Goal: Information Seeking & Learning: Learn about a topic

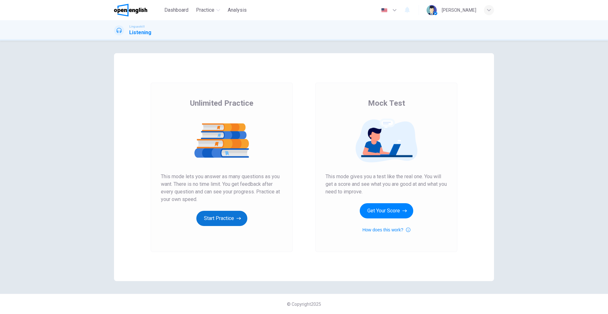
click at [229, 217] on button "Start Practice" at bounding box center [221, 218] width 51 height 15
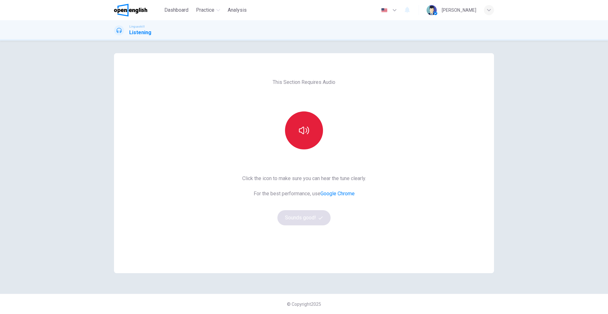
click at [300, 141] on button "button" at bounding box center [304, 130] width 38 height 38
click at [316, 221] on button "Sounds good!" at bounding box center [303, 217] width 53 height 15
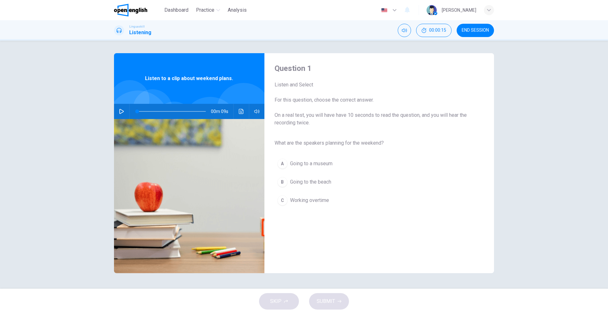
click at [122, 112] on icon "button" at bounding box center [121, 111] width 5 height 5
type input "*"
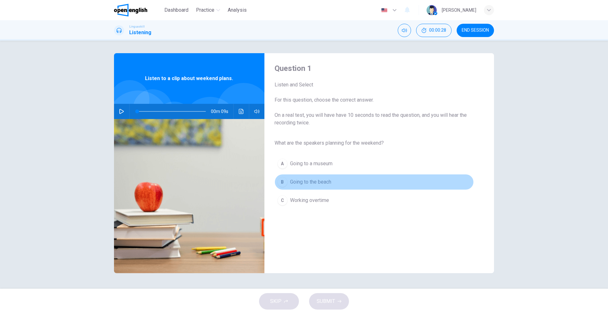
click at [297, 183] on span "Going to the beach" at bounding box center [310, 182] width 41 height 8
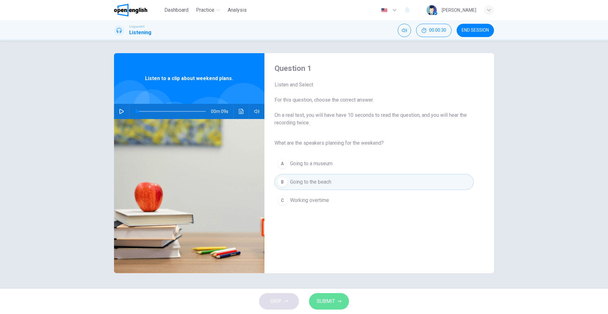
click at [331, 303] on span "SUBMIT" at bounding box center [325, 301] width 18 height 9
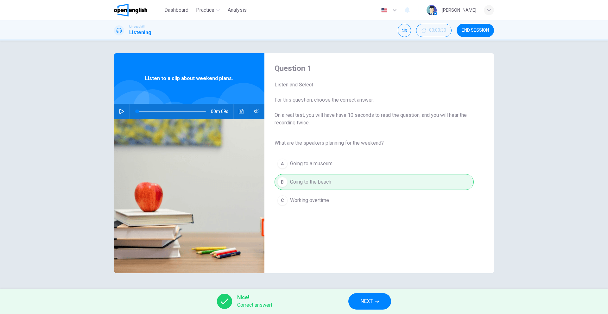
click at [363, 304] on span "NEXT" at bounding box center [366, 301] width 12 height 9
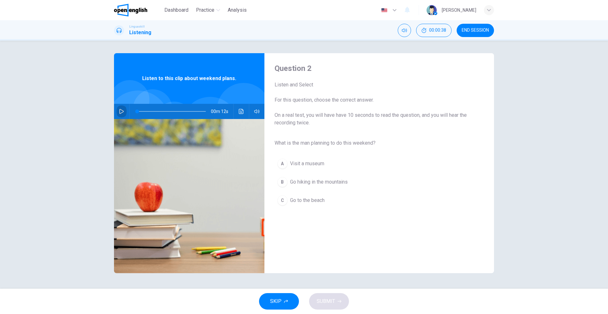
drag, startPoint x: 121, startPoint y: 110, endPoint x: 153, endPoint y: 152, distance: 52.6
click at [121, 110] on icon "button" at bounding box center [121, 111] width 5 height 5
type input "*"
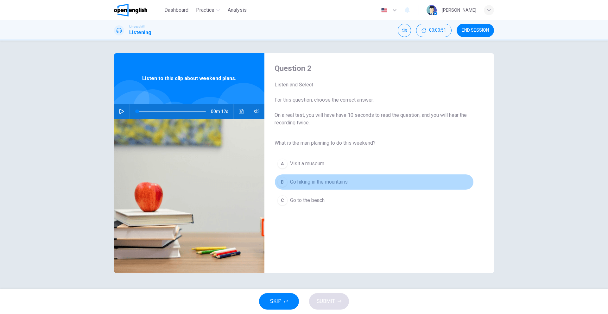
click at [283, 184] on div "B" at bounding box center [282, 182] width 10 height 10
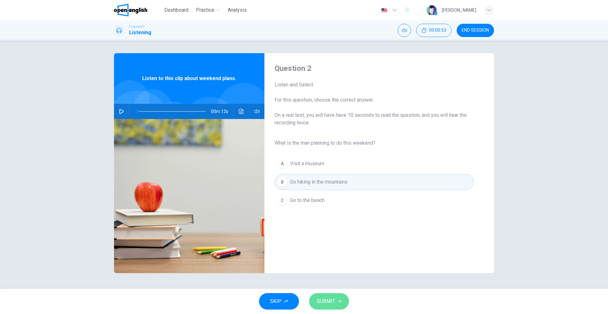
click at [343, 300] on button "SUBMIT" at bounding box center [329, 301] width 40 height 16
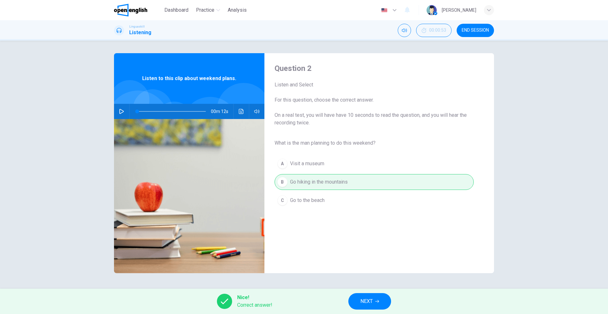
click at [361, 301] on span "NEXT" at bounding box center [366, 301] width 12 height 9
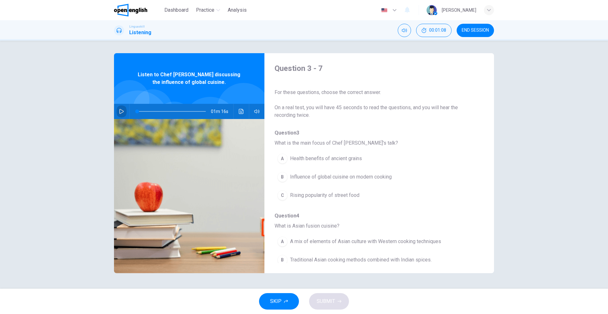
click at [121, 113] on icon "button" at bounding box center [121, 111] width 5 height 5
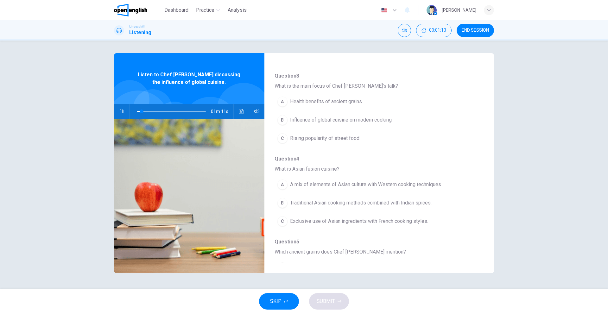
scroll to position [60, 0]
click at [280, 120] on div "B" at bounding box center [282, 117] width 10 height 10
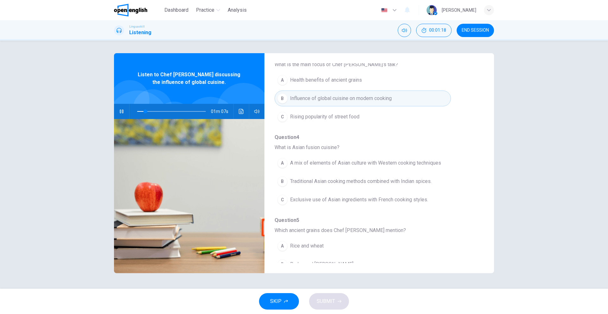
scroll to position [76, 0]
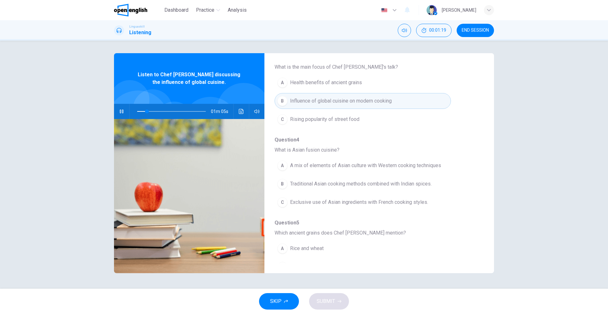
click at [283, 102] on div "B" at bounding box center [282, 101] width 10 height 10
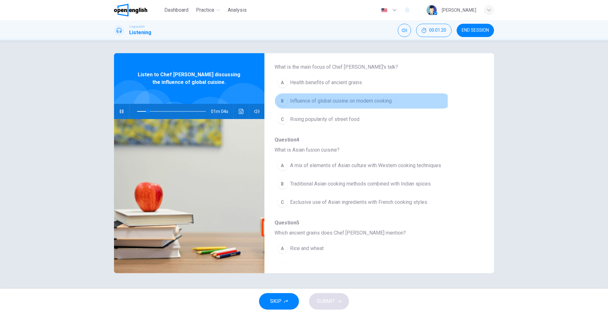
click at [283, 102] on div "B" at bounding box center [282, 101] width 10 height 10
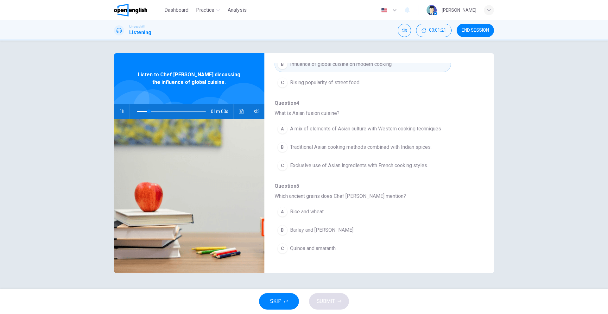
scroll to position [113, 0]
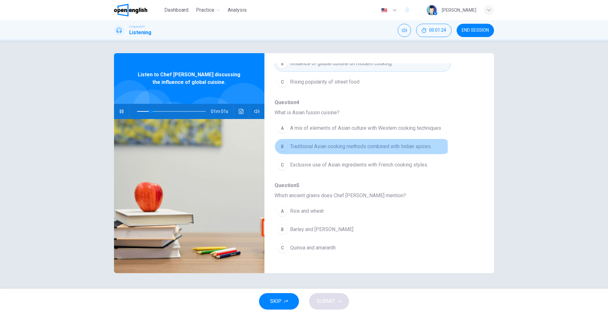
click at [285, 148] on div "B" at bounding box center [282, 146] width 10 height 10
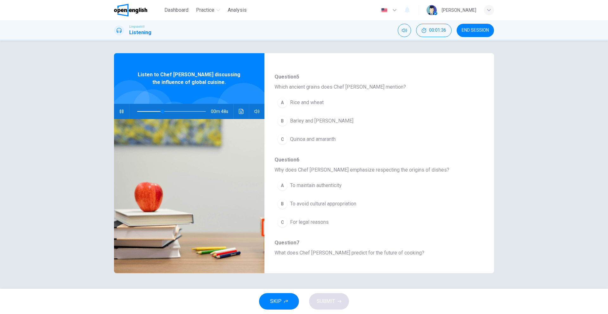
scroll to position [220, 0]
click at [283, 143] on div "C" at bounding box center [282, 141] width 10 height 10
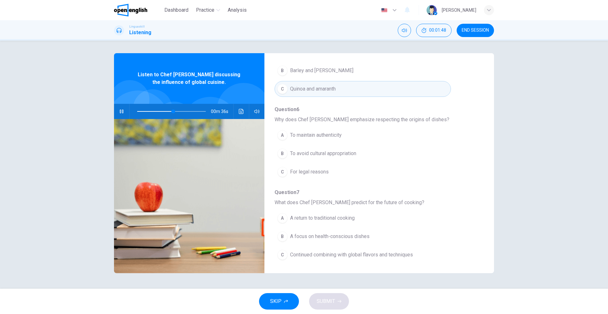
scroll to position [273, 0]
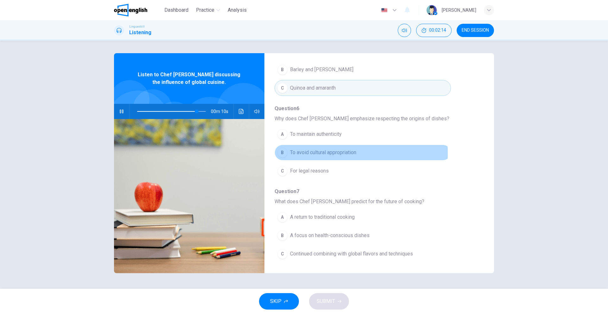
click at [283, 153] on div "B" at bounding box center [282, 152] width 10 height 10
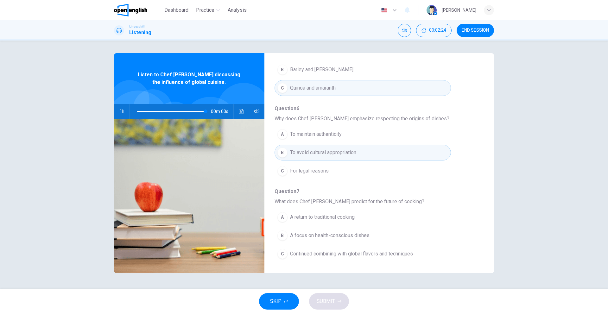
type input "*"
click at [295, 253] on span "Continued combining with global flavors and techniques" at bounding box center [351, 254] width 123 height 8
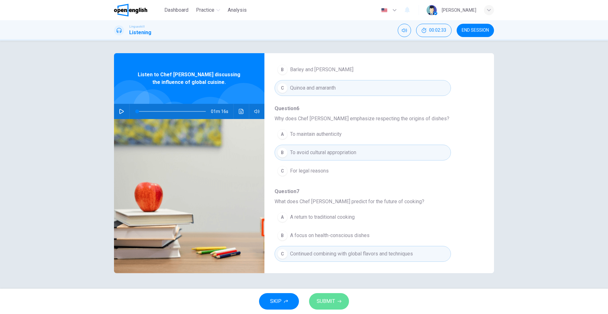
click at [333, 305] on span "SUBMIT" at bounding box center [325, 301] width 18 height 9
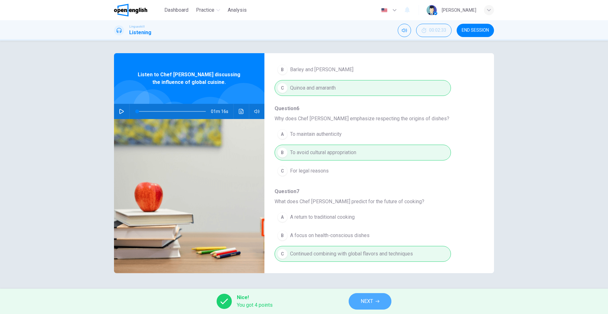
click at [374, 302] on button "NEXT" at bounding box center [369, 301] width 43 height 16
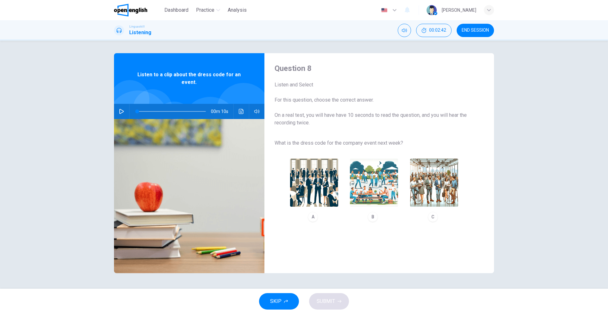
click at [121, 112] on icon "button" at bounding box center [121, 111] width 5 height 5
click at [434, 219] on div "C" at bounding box center [433, 217] width 10 height 10
type input "*"
click at [329, 302] on span "SUBMIT" at bounding box center [325, 301] width 18 height 9
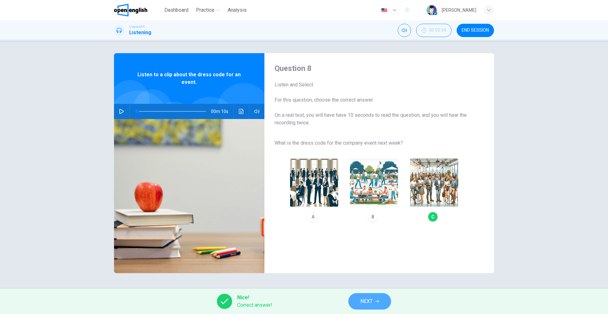
click at [352, 305] on button "NEXT" at bounding box center [369, 301] width 43 height 16
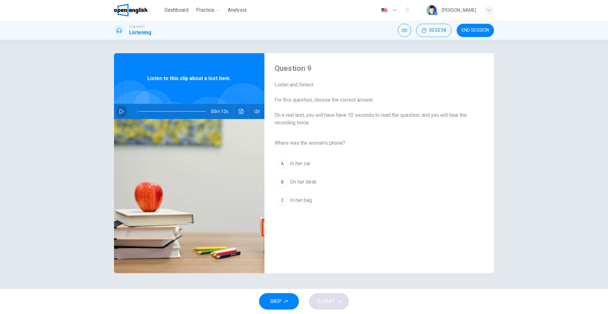
click at [122, 113] on icon "button" at bounding box center [121, 111] width 5 height 5
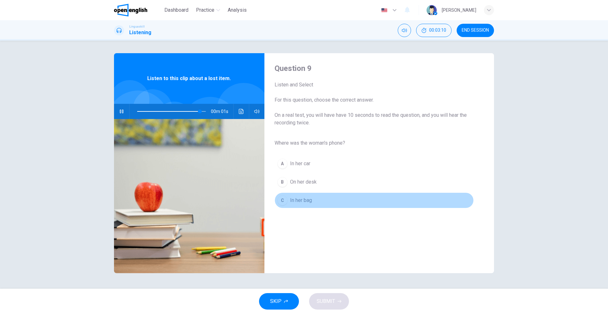
click at [282, 202] on div "C" at bounding box center [282, 200] width 10 height 10
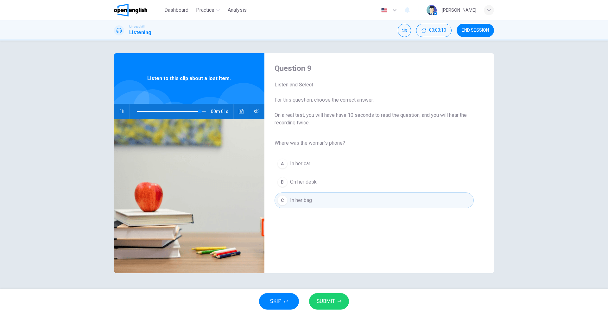
type input "*"
click at [334, 304] on span "SUBMIT" at bounding box center [325, 301] width 18 height 9
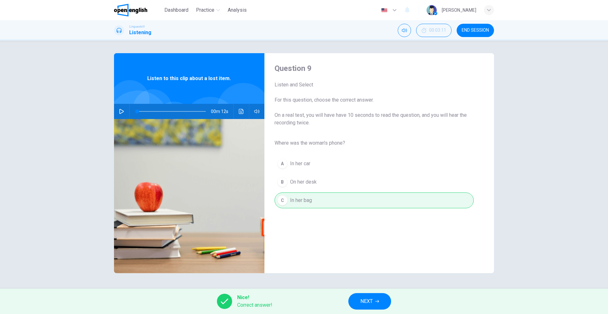
click at [369, 301] on span "NEXT" at bounding box center [366, 301] width 12 height 9
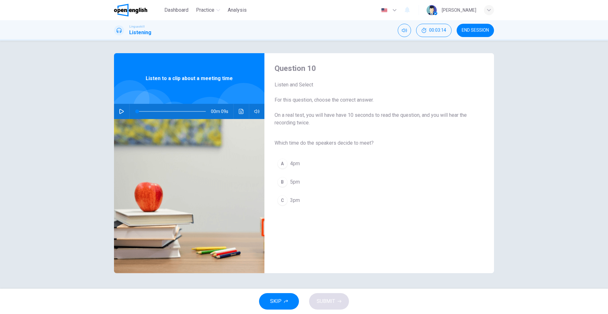
click at [123, 112] on icon "button" at bounding box center [121, 111] width 5 height 5
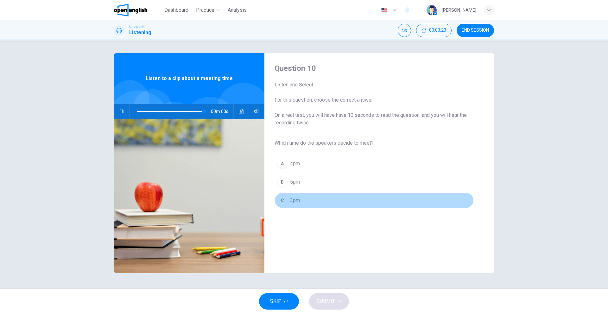
click at [283, 202] on div "C" at bounding box center [282, 200] width 10 height 10
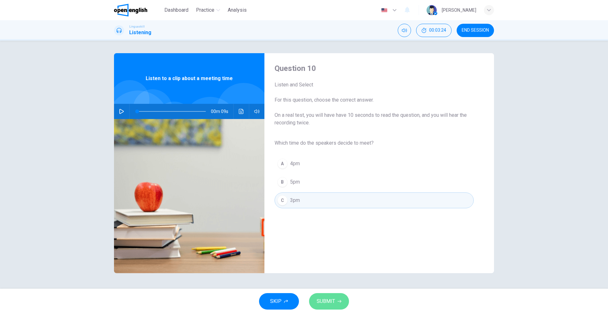
click at [338, 301] on icon "button" at bounding box center [339, 301] width 4 height 4
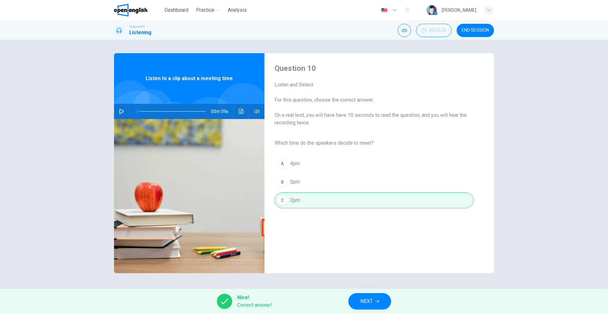
drag, startPoint x: 355, startPoint y: 300, endPoint x: 350, endPoint y: 298, distance: 5.5
click at [355, 300] on button "NEXT" at bounding box center [369, 301] width 43 height 16
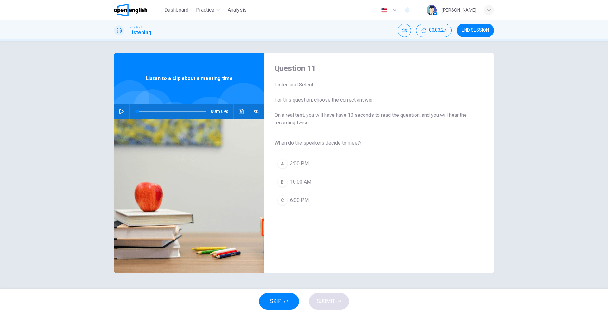
click at [123, 112] on icon "button" at bounding box center [121, 111] width 4 height 5
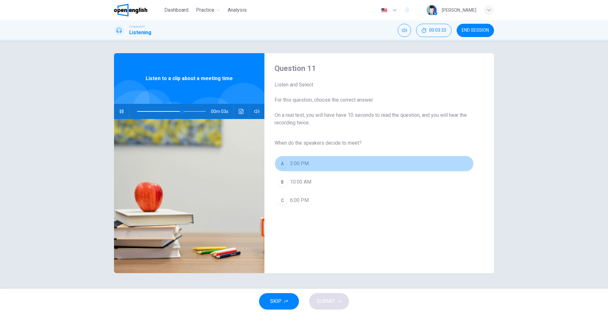
click at [282, 165] on div "A" at bounding box center [282, 164] width 10 height 10
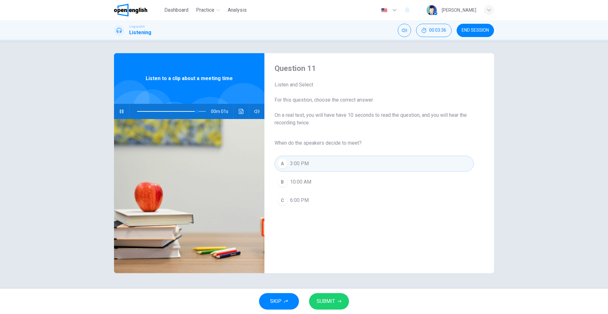
click at [334, 303] on span "SUBMIT" at bounding box center [325, 301] width 18 height 9
type input "*"
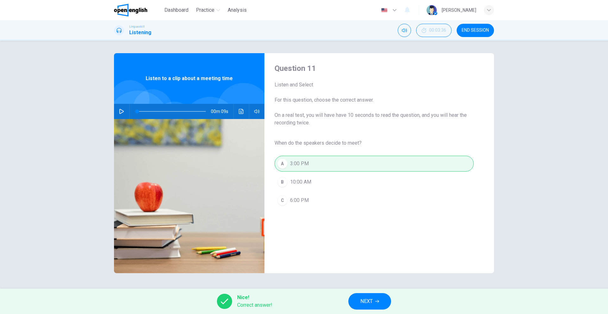
click at [365, 299] on span "NEXT" at bounding box center [366, 301] width 12 height 9
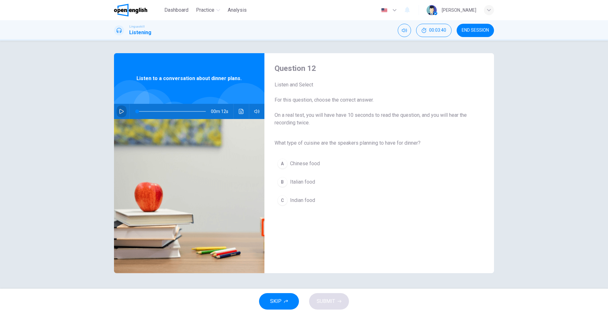
click at [121, 111] on icon "button" at bounding box center [121, 111] width 5 height 5
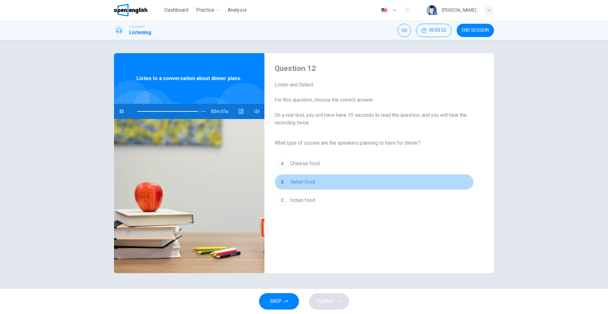
click at [283, 183] on div "B" at bounding box center [282, 182] width 10 height 10
type input "*"
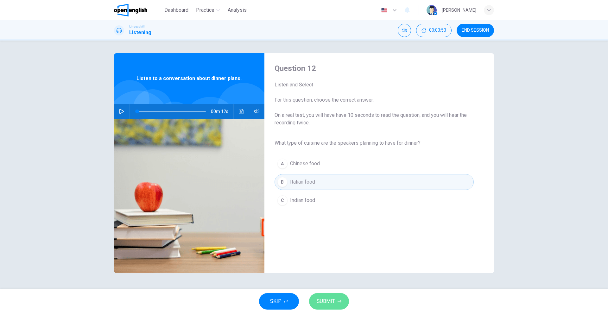
click at [332, 298] on span "SUBMIT" at bounding box center [325, 301] width 18 height 9
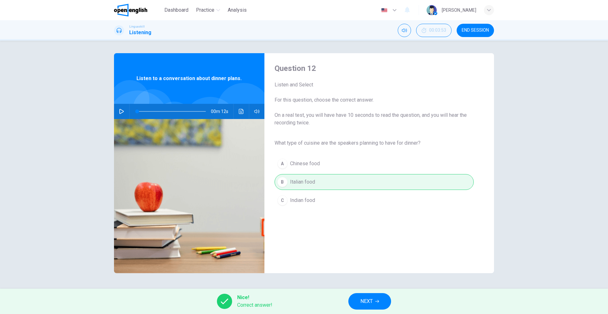
click at [355, 301] on button "NEXT" at bounding box center [369, 301] width 43 height 16
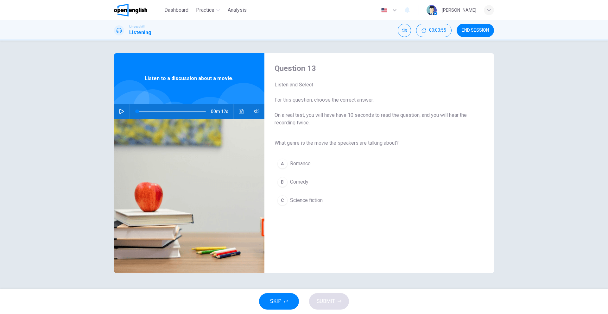
click at [116, 110] on button "button" at bounding box center [121, 111] width 10 height 15
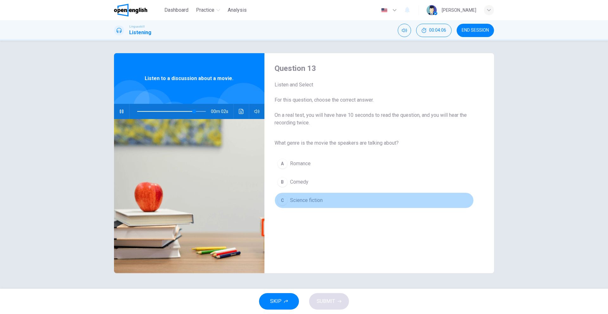
click at [282, 201] on div "C" at bounding box center [282, 200] width 10 height 10
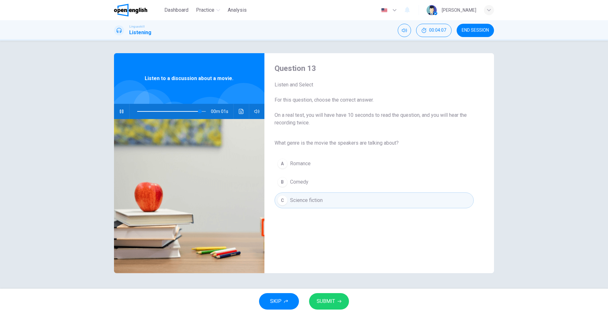
type input "*"
click at [328, 297] on span "SUBMIT" at bounding box center [325, 301] width 18 height 9
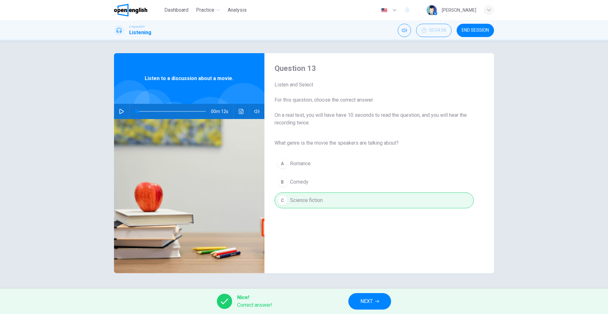
click at [358, 302] on button "NEXT" at bounding box center [369, 301] width 43 height 16
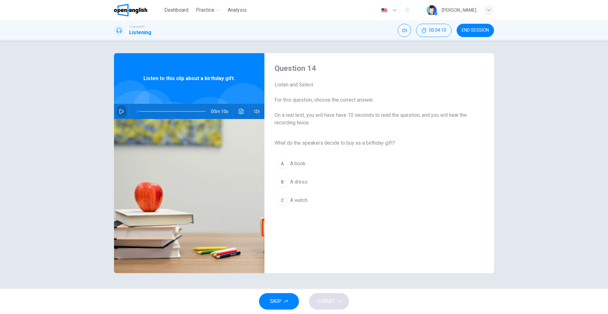
click at [119, 113] on icon "button" at bounding box center [121, 111] width 5 height 5
type input "*"
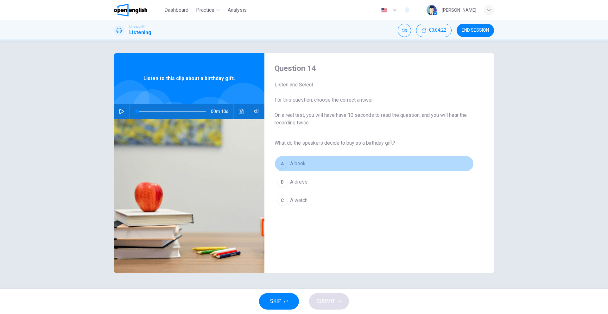
click at [285, 165] on div "A" at bounding box center [282, 164] width 10 height 10
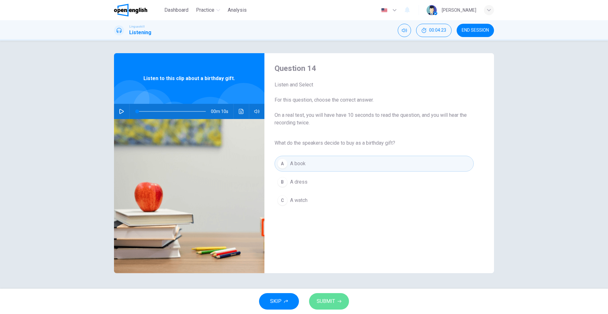
click at [329, 299] on span "SUBMIT" at bounding box center [325, 301] width 18 height 9
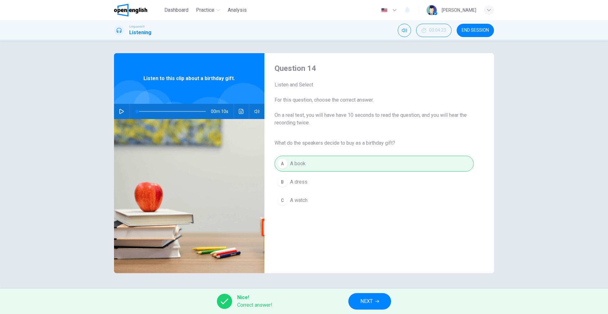
click at [369, 296] on button "NEXT" at bounding box center [369, 301] width 43 height 16
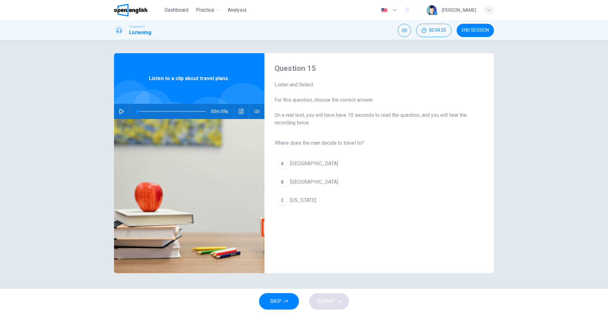
drag, startPoint x: 120, startPoint y: 111, endPoint x: 123, endPoint y: 111, distance: 3.2
click at [122, 111] on icon "button" at bounding box center [121, 111] width 5 height 5
type input "*"
click at [285, 184] on div "B" at bounding box center [282, 182] width 10 height 10
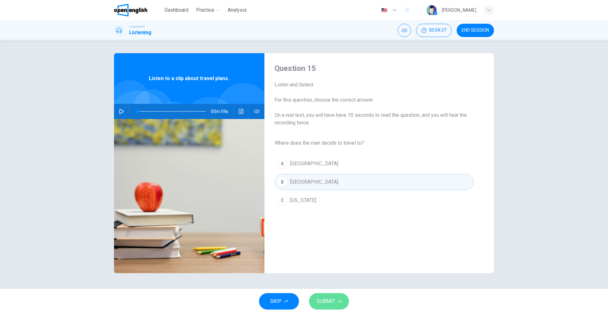
click at [329, 296] on button "SUBMIT" at bounding box center [329, 301] width 40 height 16
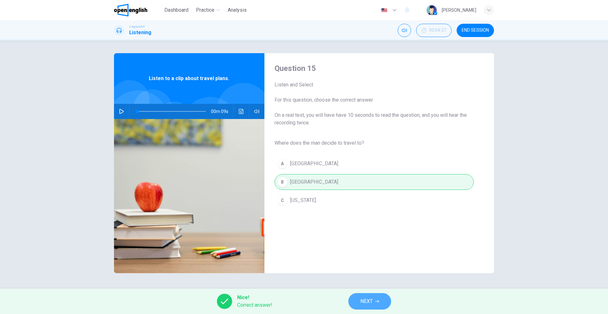
click at [360, 304] on span "NEXT" at bounding box center [366, 301] width 12 height 9
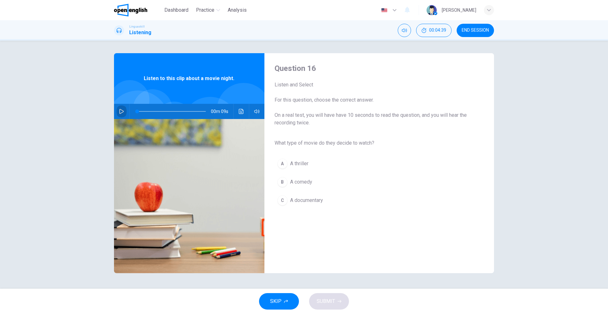
drag, startPoint x: 121, startPoint y: 110, endPoint x: 124, endPoint y: 113, distance: 4.0
click at [121, 110] on icon "button" at bounding box center [121, 111] width 4 height 5
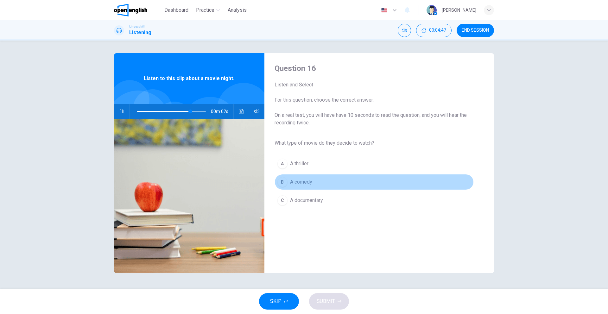
click at [285, 180] on div "B" at bounding box center [282, 182] width 10 height 10
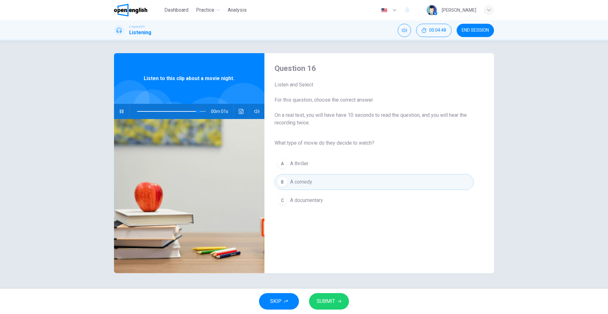
type input "*"
click at [337, 294] on button "SUBMIT" at bounding box center [329, 301] width 40 height 16
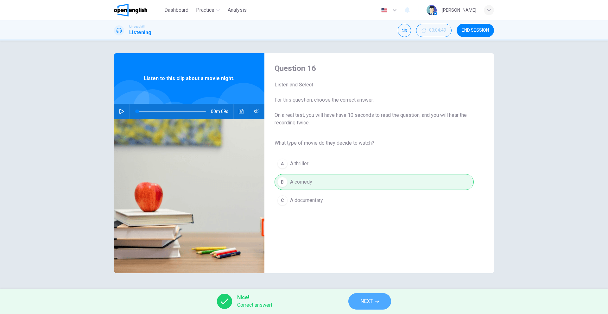
click at [360, 303] on span "NEXT" at bounding box center [366, 301] width 12 height 9
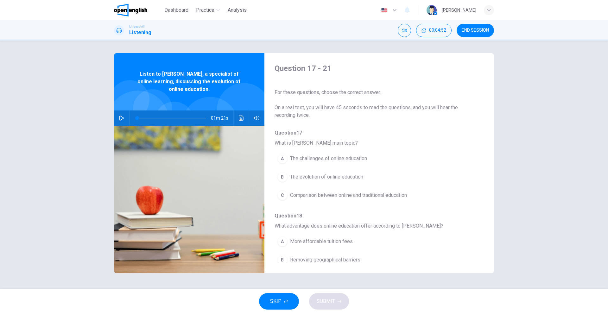
click at [123, 118] on icon "button" at bounding box center [121, 118] width 4 height 5
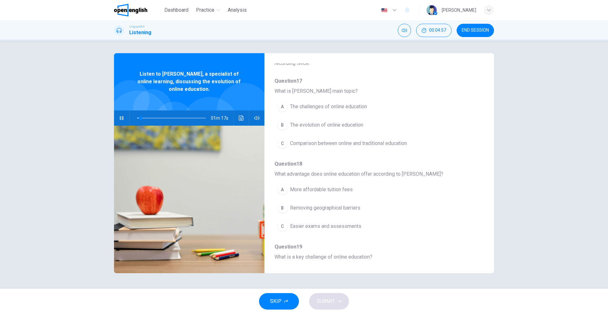
scroll to position [51, 0]
click at [283, 127] on div "B" at bounding box center [282, 126] width 10 height 10
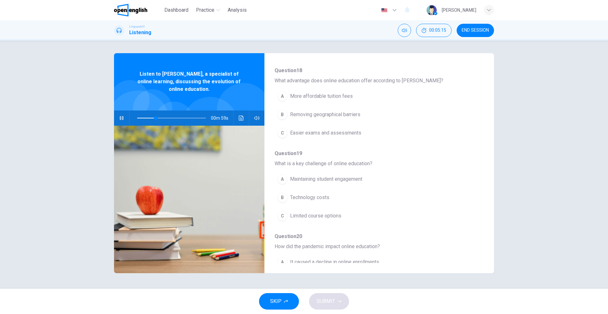
scroll to position [146, 0]
drag, startPoint x: 282, startPoint y: 116, endPoint x: 289, endPoint y: 126, distance: 12.6
click at [282, 116] on div "B" at bounding box center [282, 114] width 10 height 10
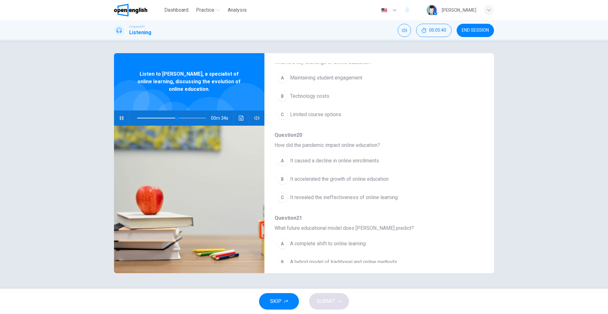
scroll to position [238, 0]
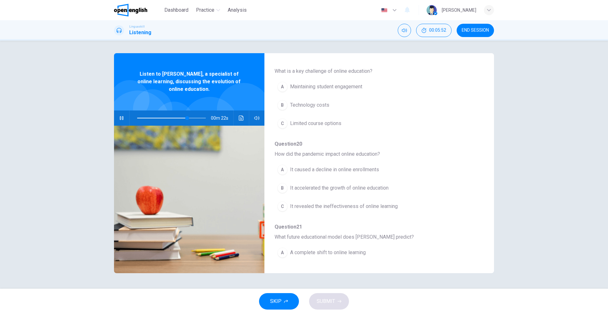
click at [282, 87] on div "A" at bounding box center [282, 87] width 10 height 10
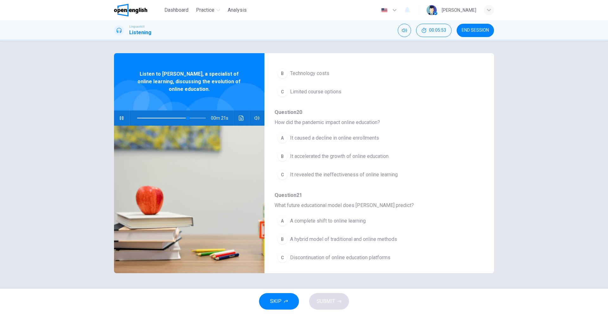
scroll to position [273, 0]
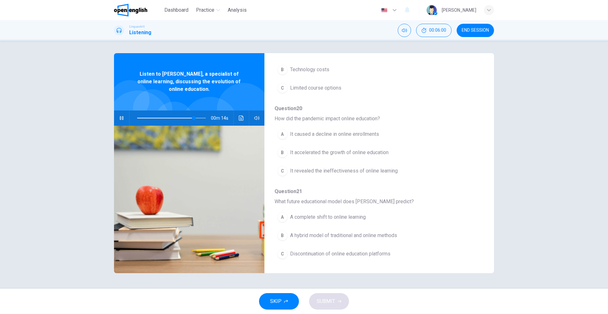
click at [313, 154] on span "It accelerated the growth of online education" at bounding box center [339, 153] width 98 height 8
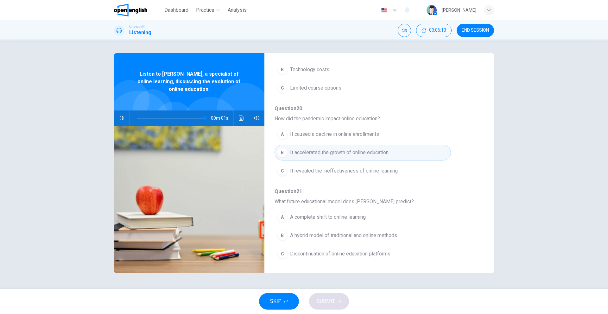
type input "*"
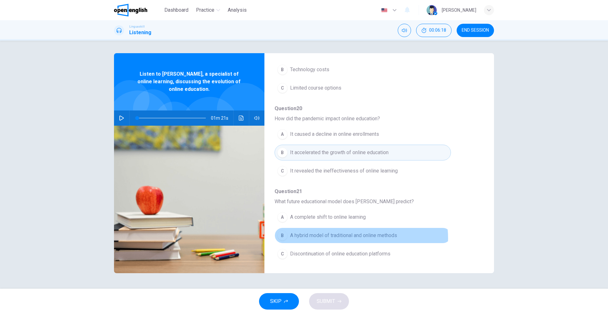
click at [359, 238] on span "A hybrid model of traditional and online methods" at bounding box center [343, 236] width 107 height 8
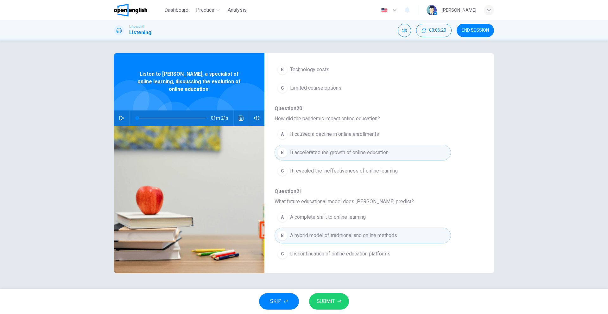
click at [338, 304] on button "SUBMIT" at bounding box center [329, 301] width 40 height 16
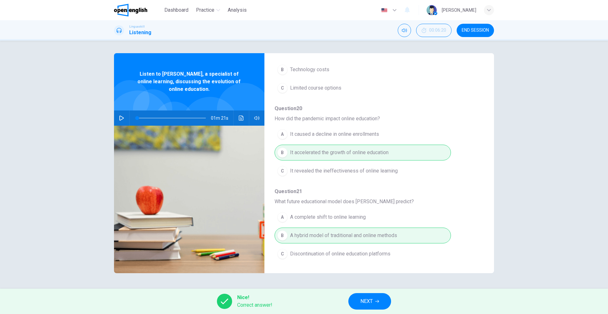
click at [363, 302] on span "NEXT" at bounding box center [366, 301] width 12 height 9
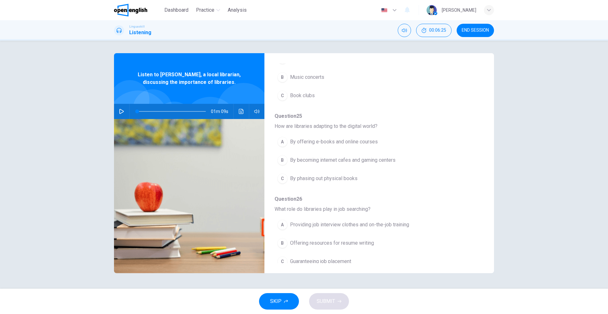
scroll to position [0, 0]
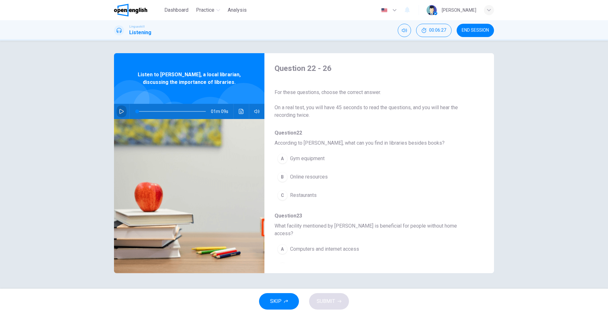
click at [122, 111] on icon "button" at bounding box center [121, 111] width 5 height 5
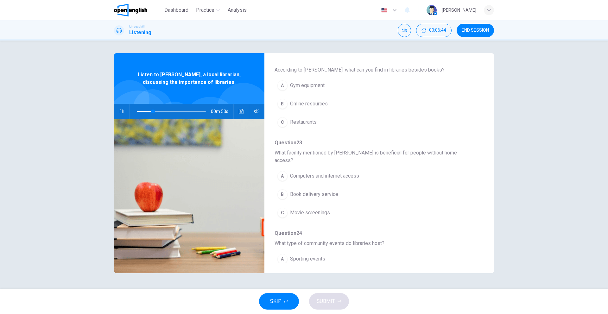
scroll to position [74, 0]
click at [281, 170] on div "A" at bounding box center [282, 175] width 10 height 10
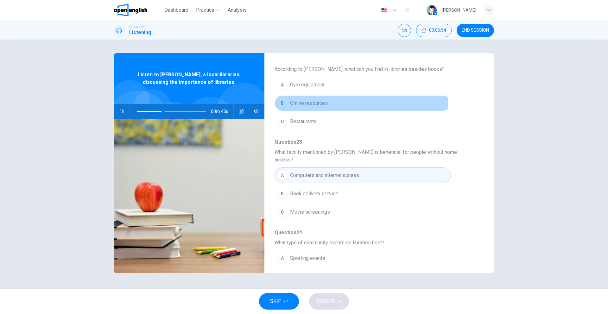
click at [285, 109] on button "B Online resources" at bounding box center [362, 103] width 176 height 16
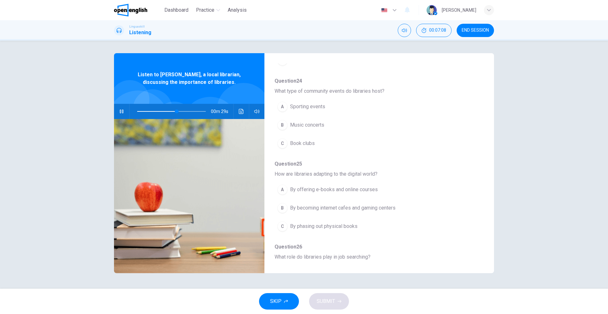
scroll to position [227, 0]
click at [283, 137] on div "C" at bounding box center [282, 142] width 10 height 10
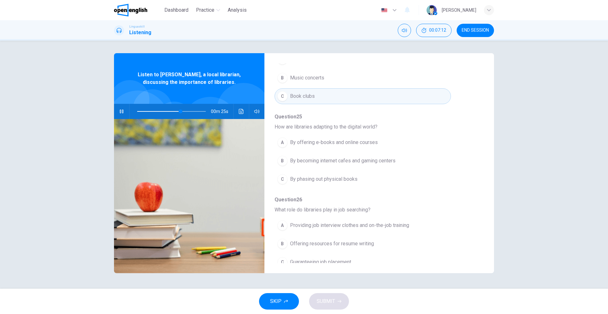
scroll to position [273, 0]
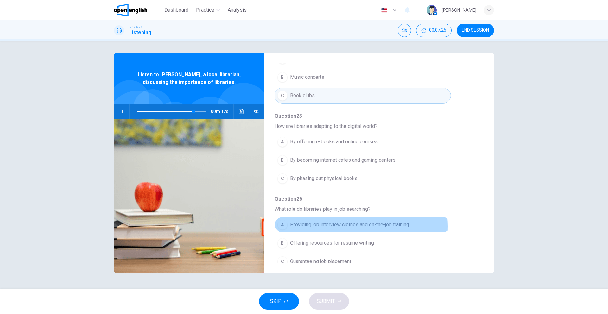
click at [346, 221] on span "Providing job interview clothes and on-the-job training" at bounding box center [349, 225] width 119 height 8
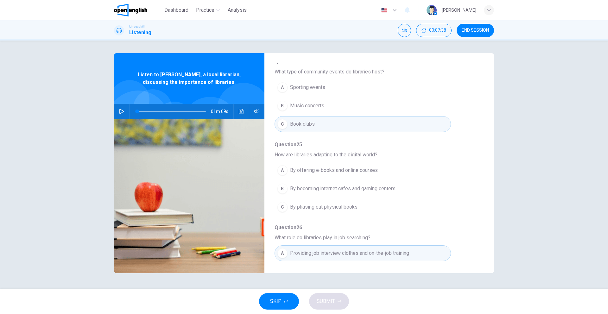
scroll to position [244, 0]
click at [121, 110] on icon "button" at bounding box center [121, 111] width 5 height 5
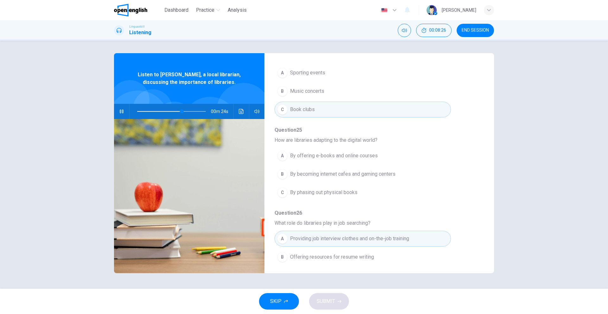
scroll to position [266, 0]
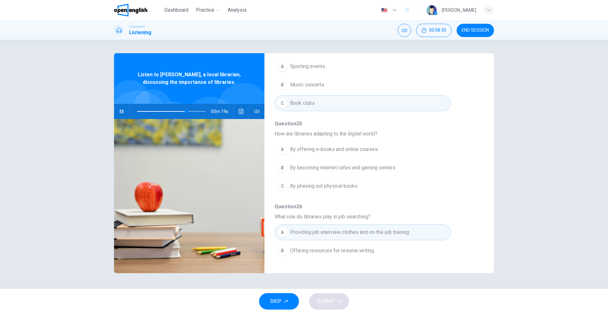
click at [290, 164] on span "By becoming internet cafes and gaming centers" at bounding box center [342, 168] width 105 height 8
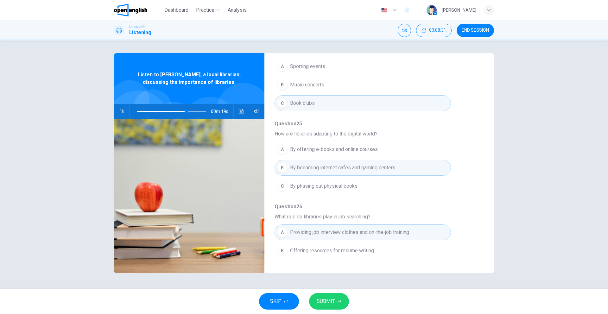
scroll to position [273, 0]
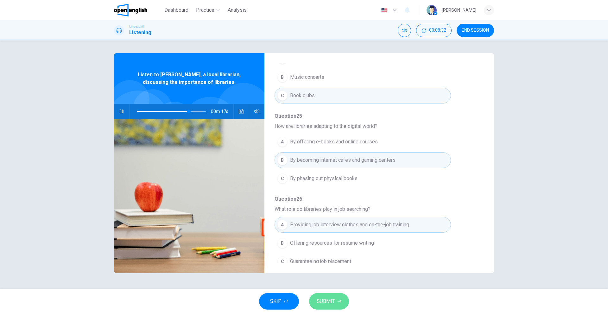
click at [336, 301] on button "SUBMIT" at bounding box center [329, 301] width 40 height 16
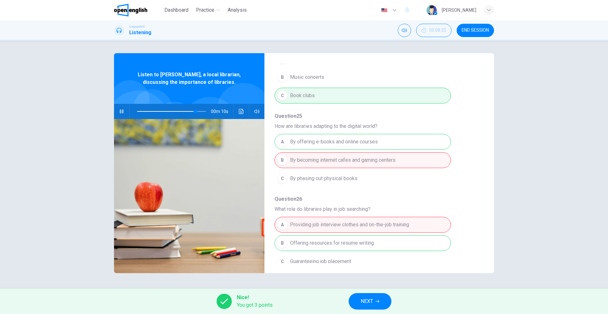
type input "**"
click at [373, 305] on button "NEXT" at bounding box center [369, 301] width 43 height 16
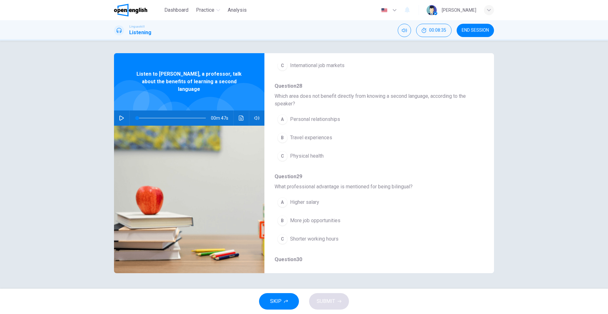
scroll to position [0, 0]
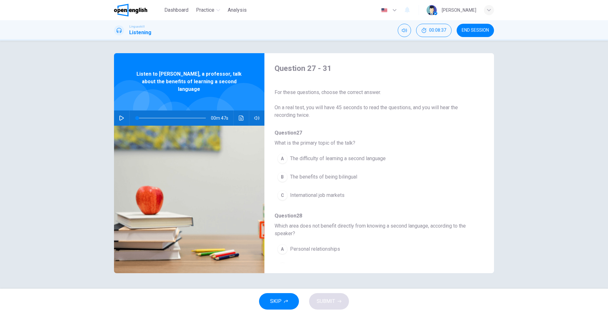
click at [483, 36] on button "END SESSION" at bounding box center [474, 30] width 37 height 13
